Goal: Task Accomplishment & Management: Manage account settings

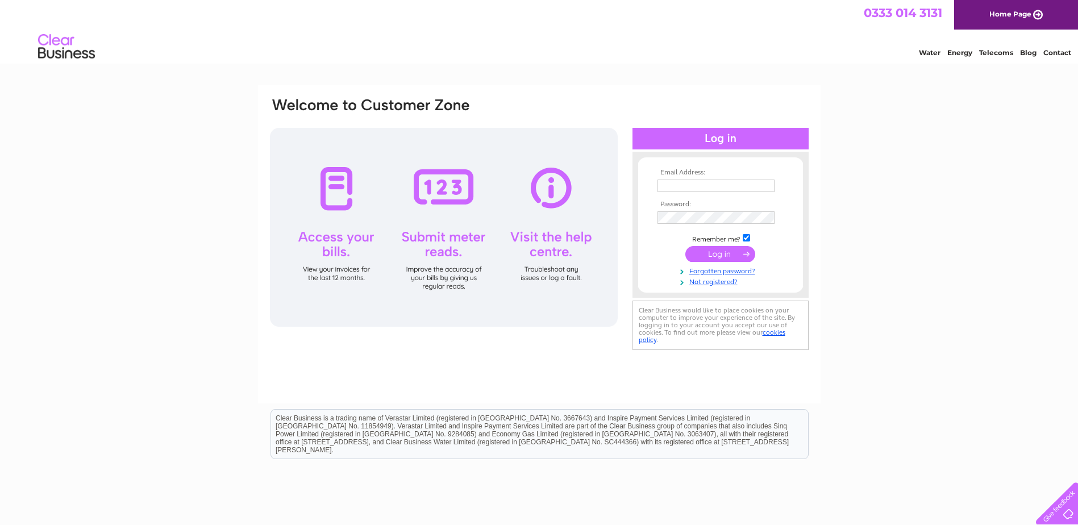
click at [669, 181] on input "text" at bounding box center [716, 186] width 117 height 13
type input "info@towerheating.co.uk"
click at [718, 255] on input "submit" at bounding box center [720, 255] width 70 height 16
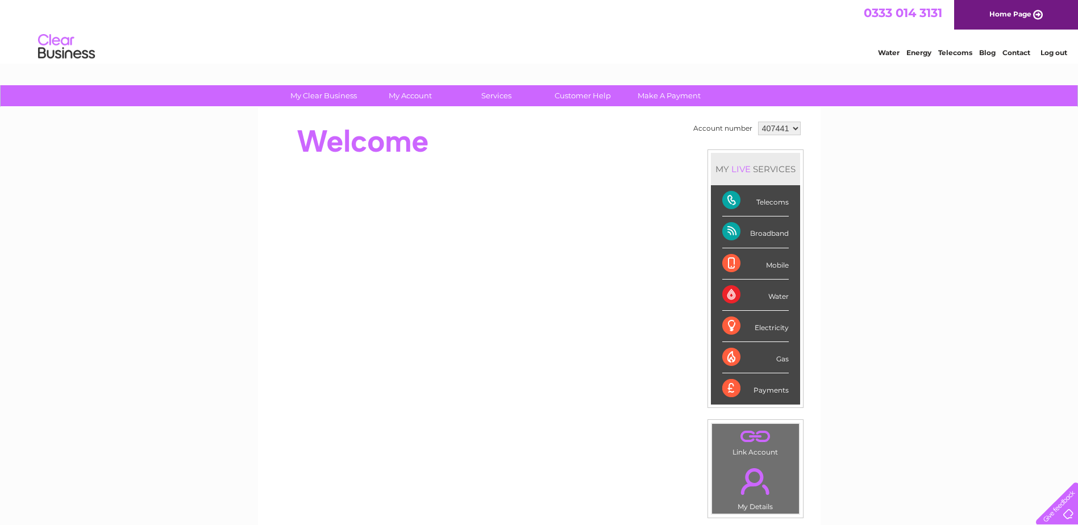
click at [774, 201] on div "Telecoms" at bounding box center [755, 200] width 66 height 31
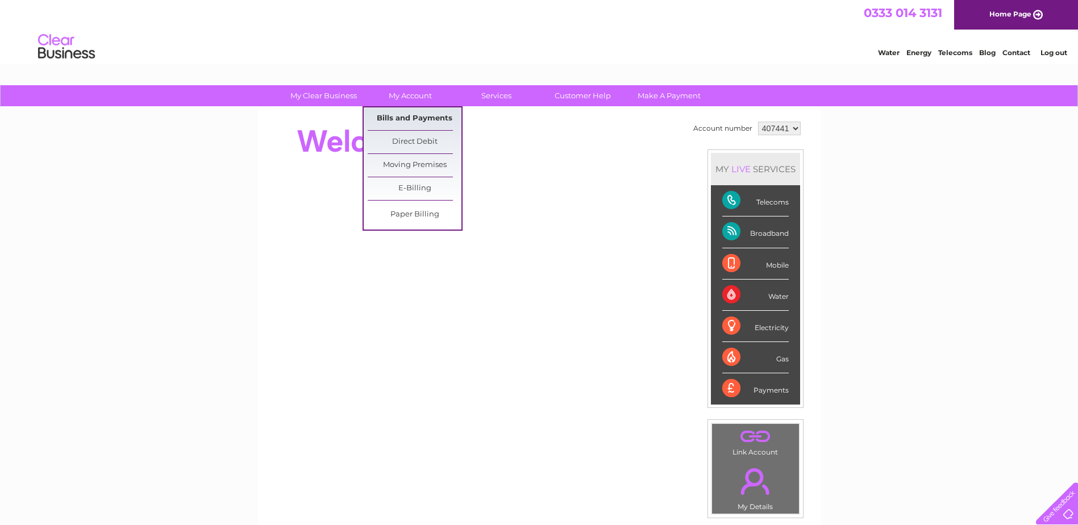
click at [418, 120] on link "Bills and Payments" at bounding box center [415, 118] width 94 height 23
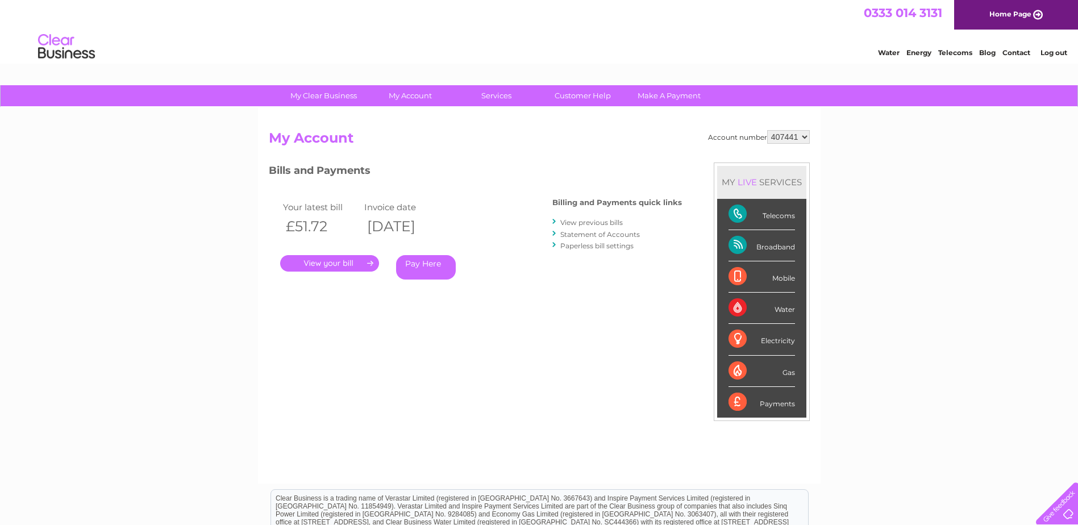
click at [326, 263] on link "." at bounding box center [329, 263] width 99 height 16
